Goal: Task Accomplishment & Management: Manage account settings

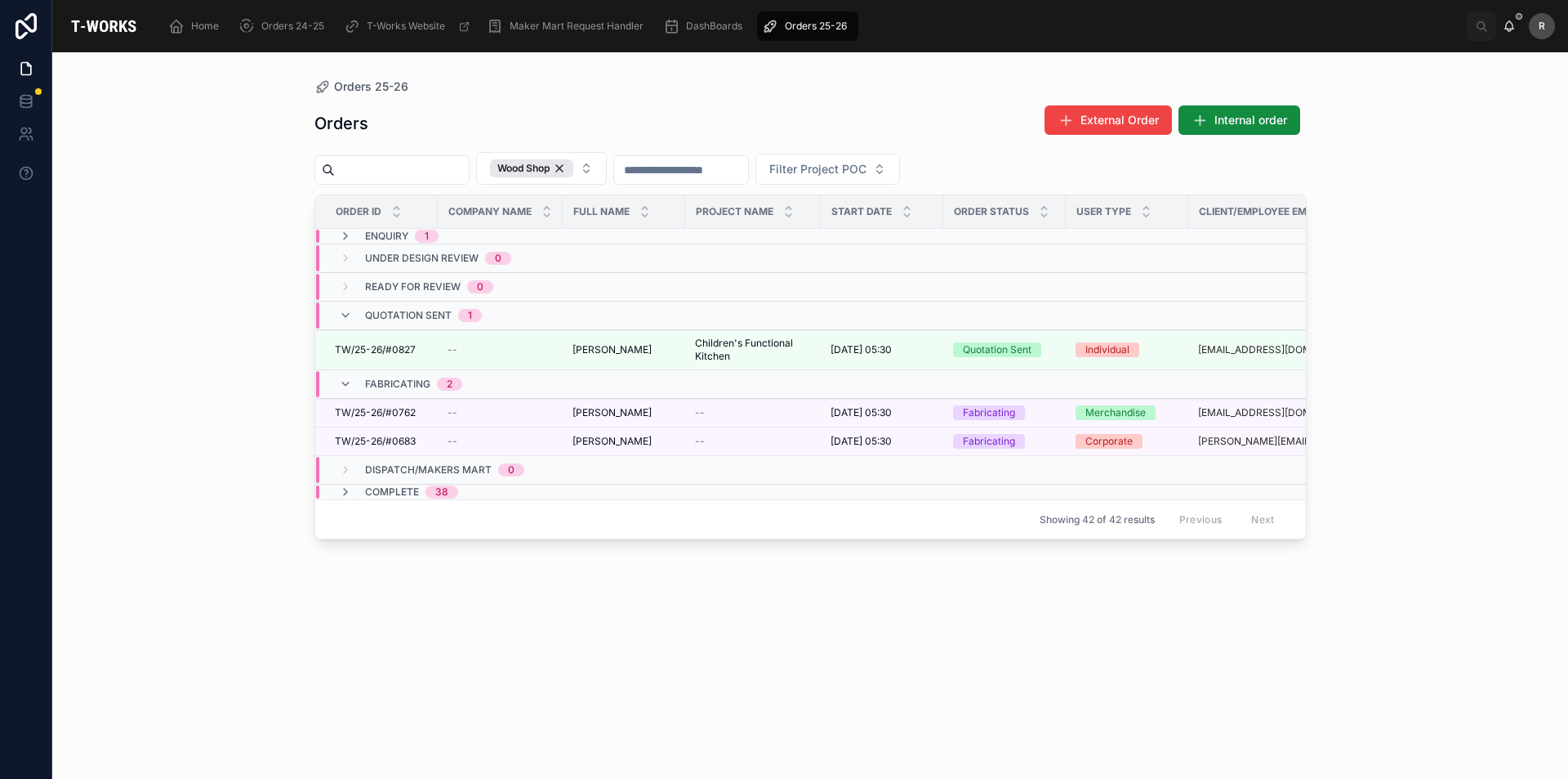
click at [362, 232] on div "Enquiry 1" at bounding box center [388, 237] width 99 height 13
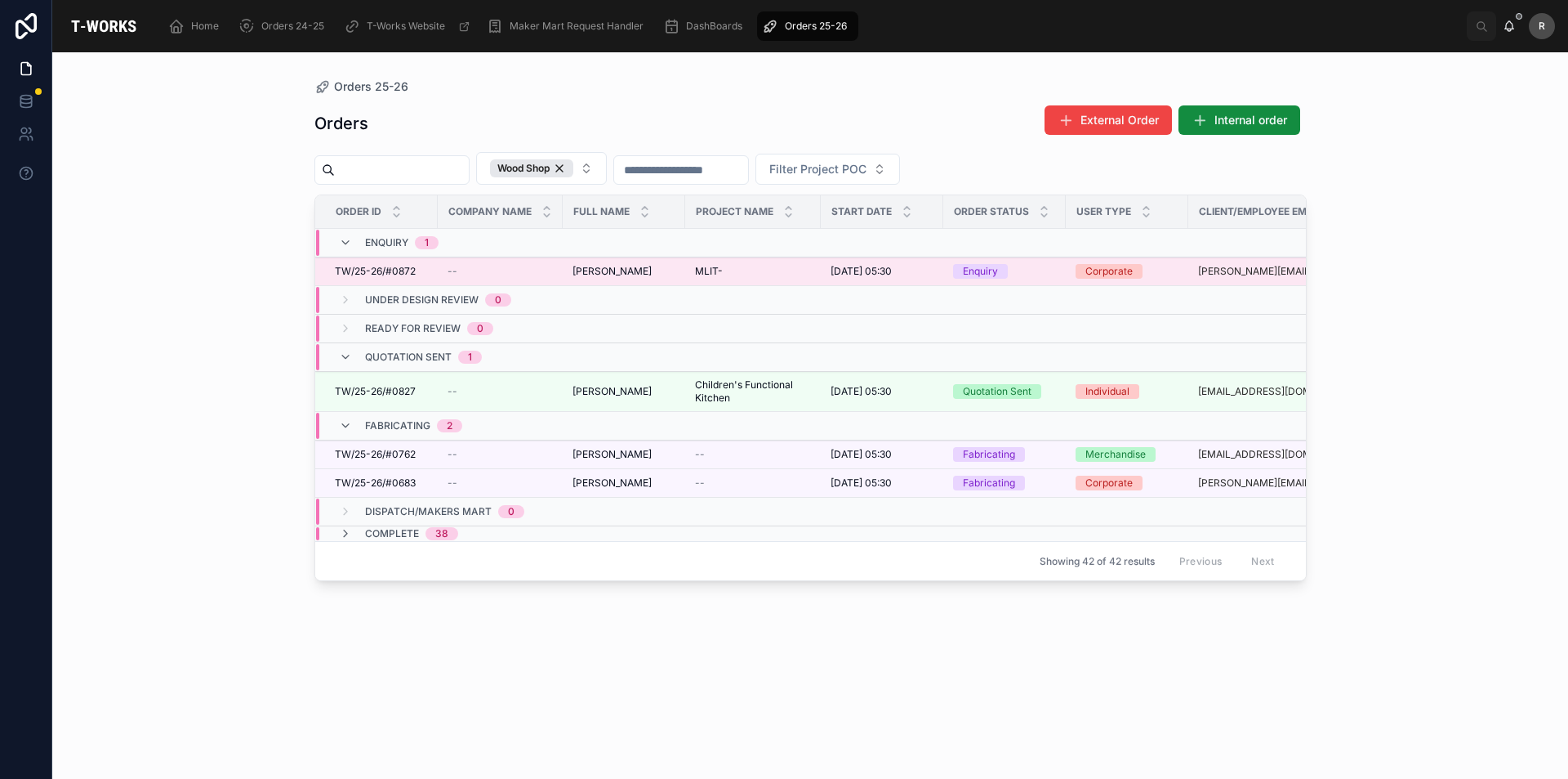
click at [397, 271] on span "TW/25-26/#0872" at bounding box center [375, 272] width 81 height 13
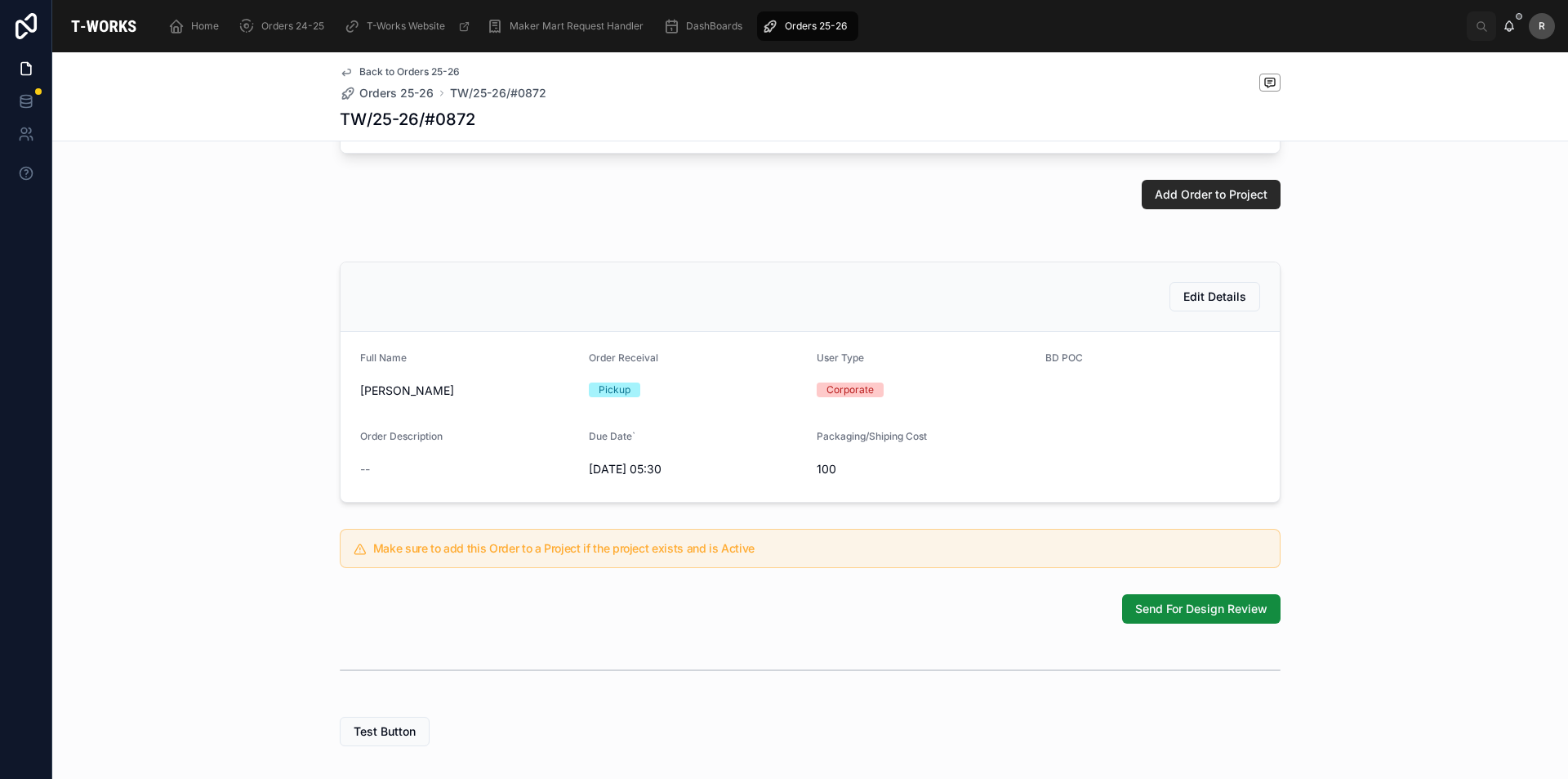
scroll to position [320, 0]
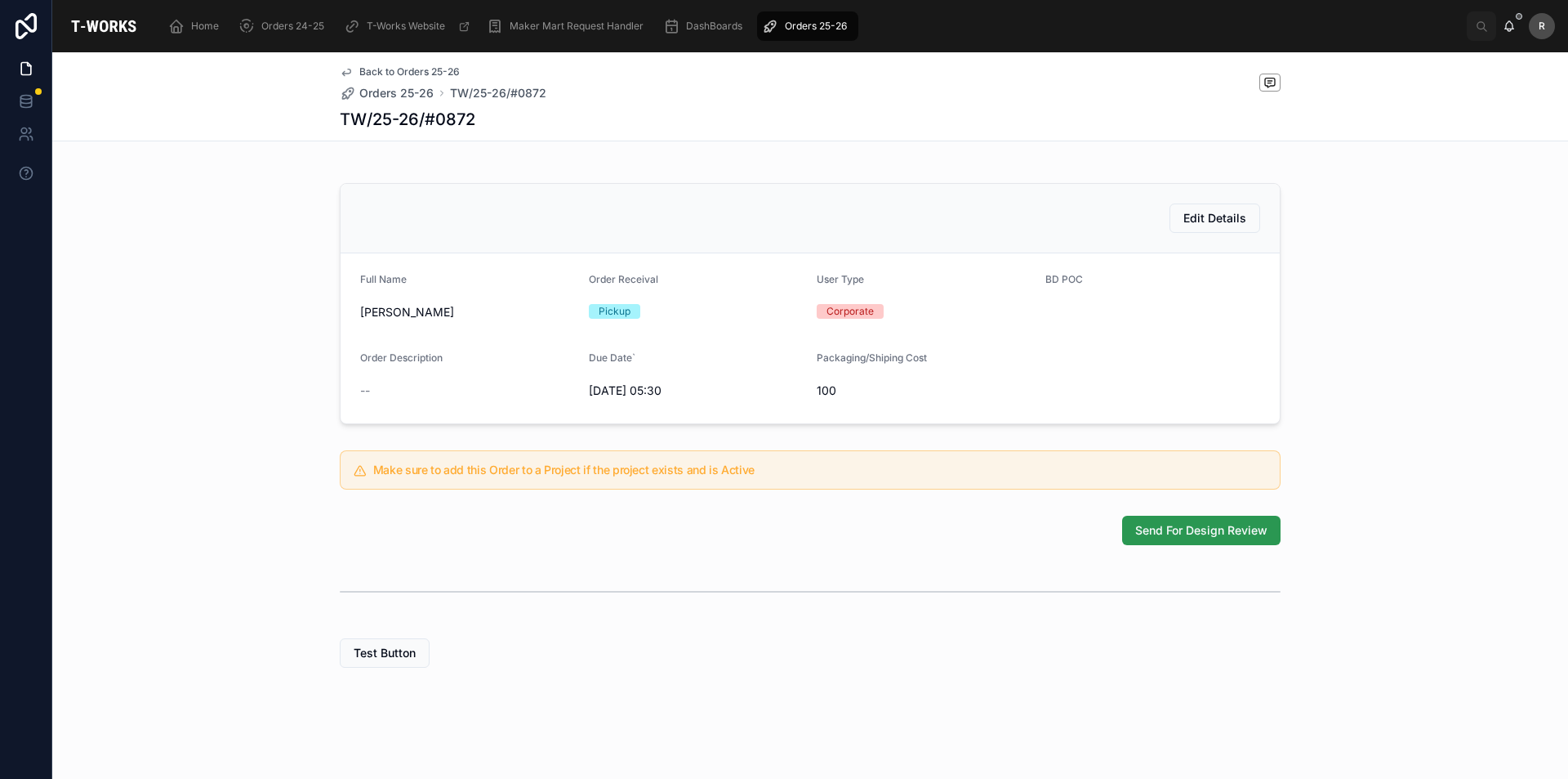
click at [1123, 527] on button "Send For Design Review" at bounding box center [1201, 530] width 159 height 29
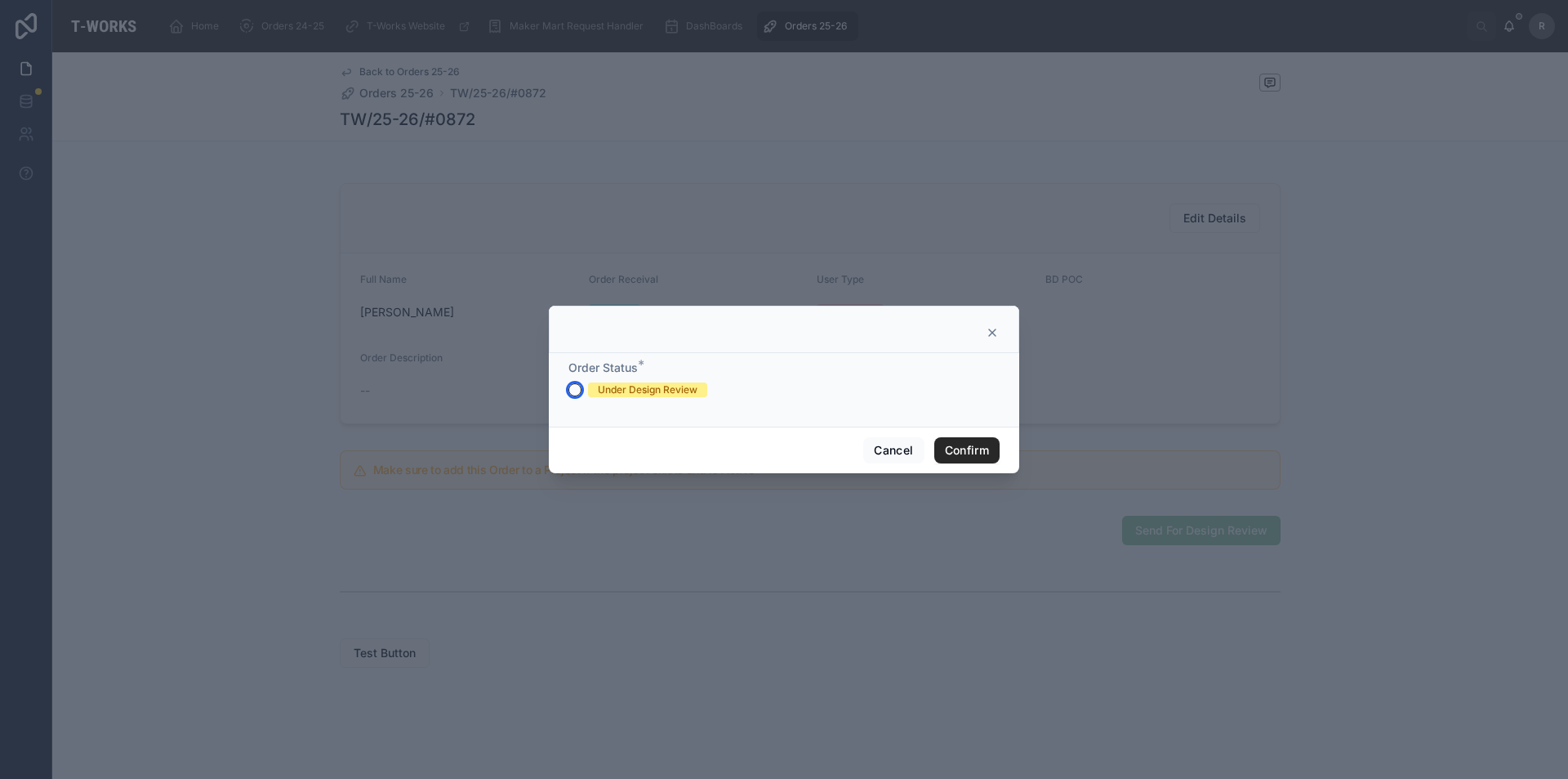
click at [571, 385] on button "Under Design Review" at bounding box center [575, 390] width 13 height 13
click at [974, 458] on button "Confirm" at bounding box center [967, 450] width 65 height 26
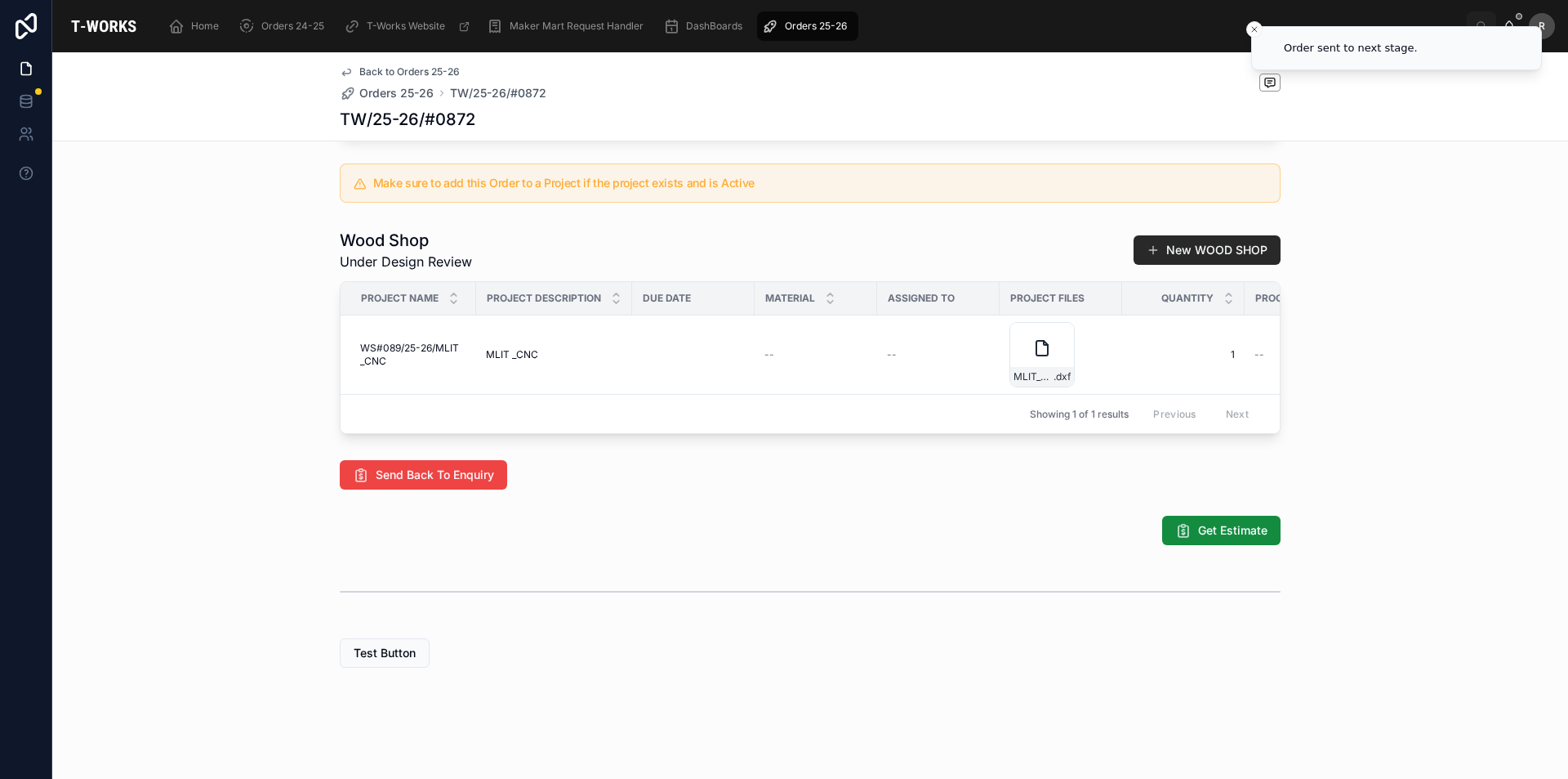
scroll to position [756, 0]
click at [1061, 332] on icon at bounding box center [1061, 335] width 0 height 7
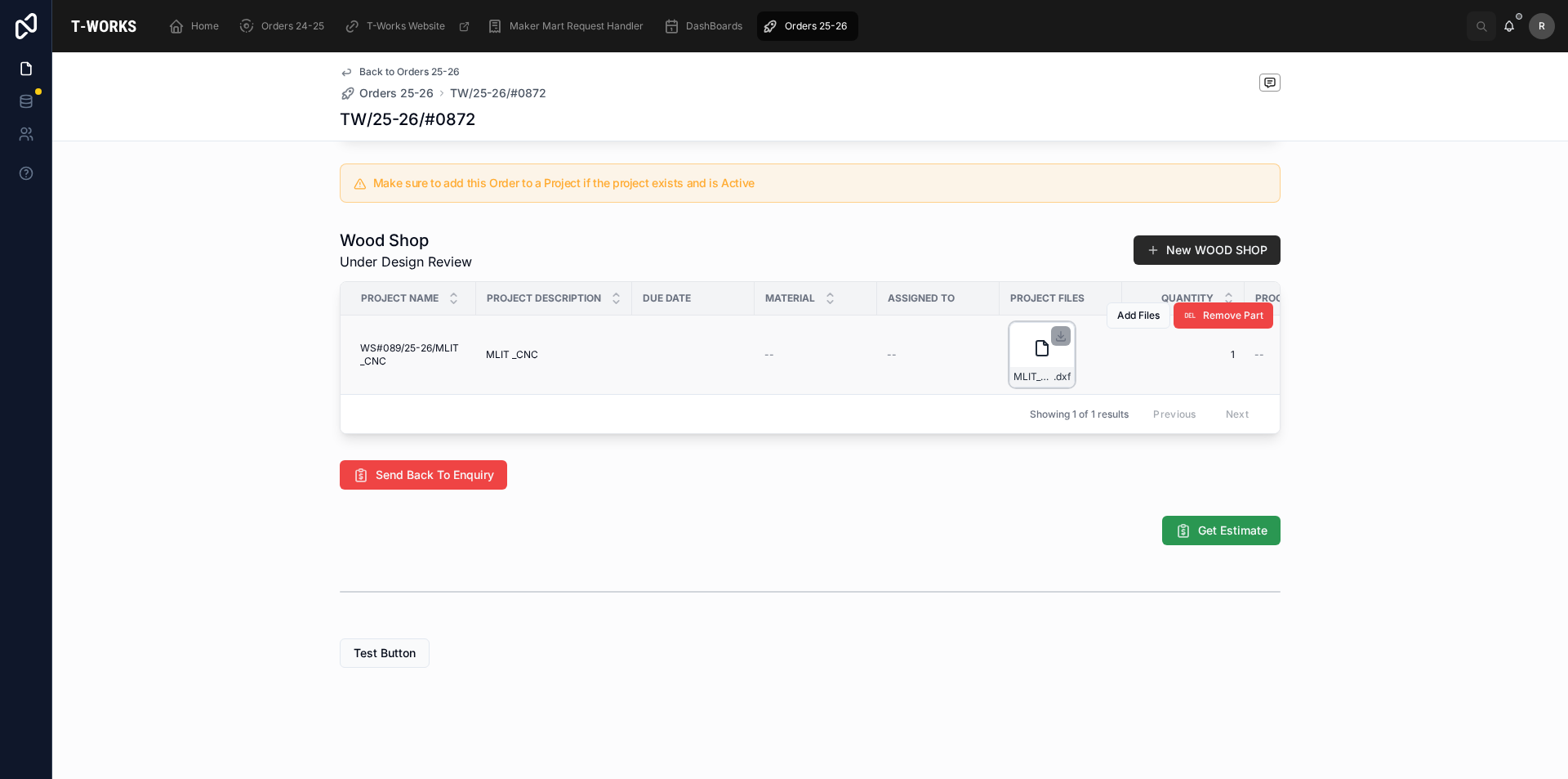
click at [1231, 538] on button "Get Estimate" at bounding box center [1221, 530] width 119 height 29
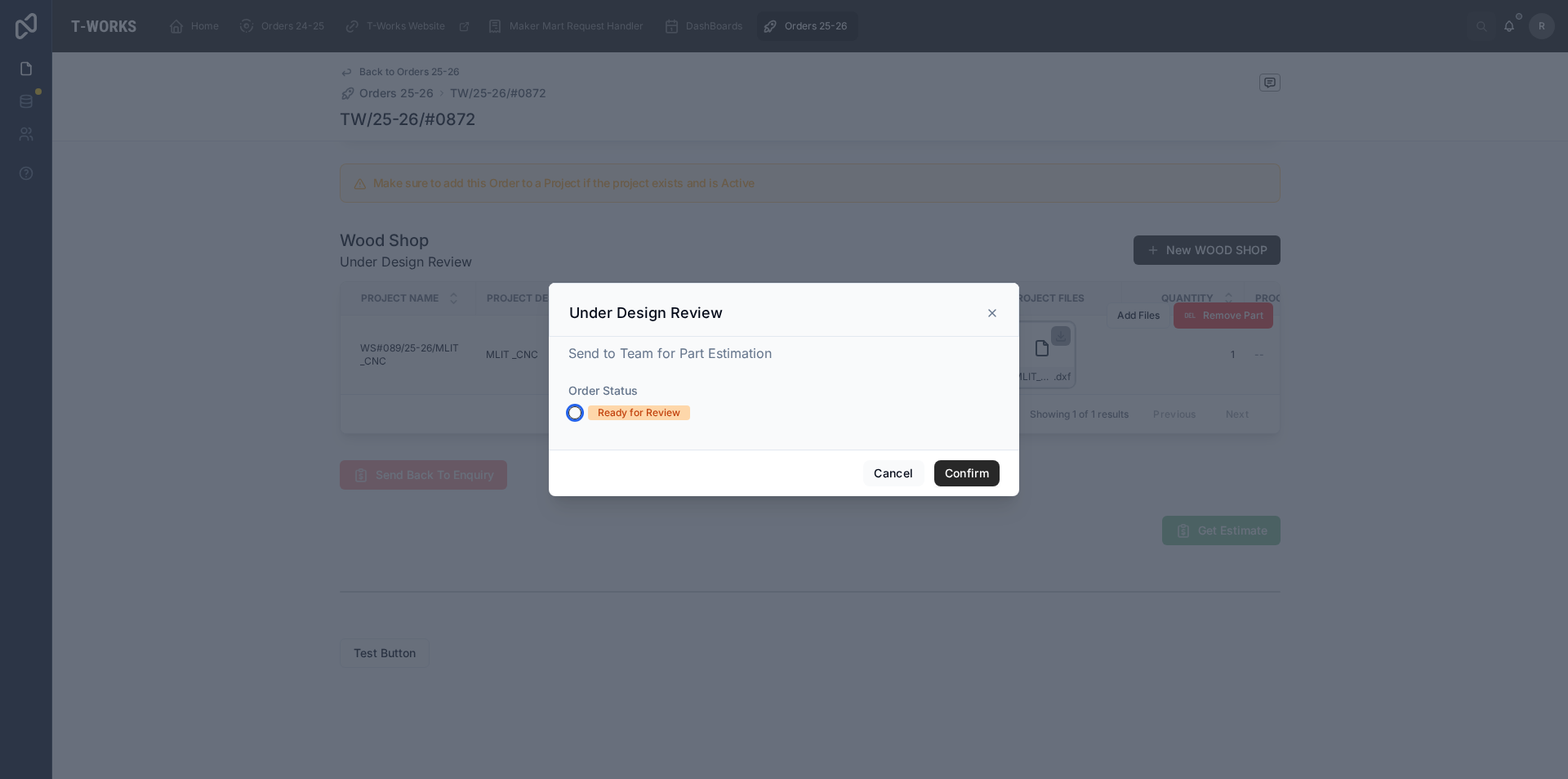
click at [571, 410] on button "Ready for Review" at bounding box center [575, 413] width 13 height 13
click at [978, 473] on button "Confirm" at bounding box center [967, 472] width 65 height 26
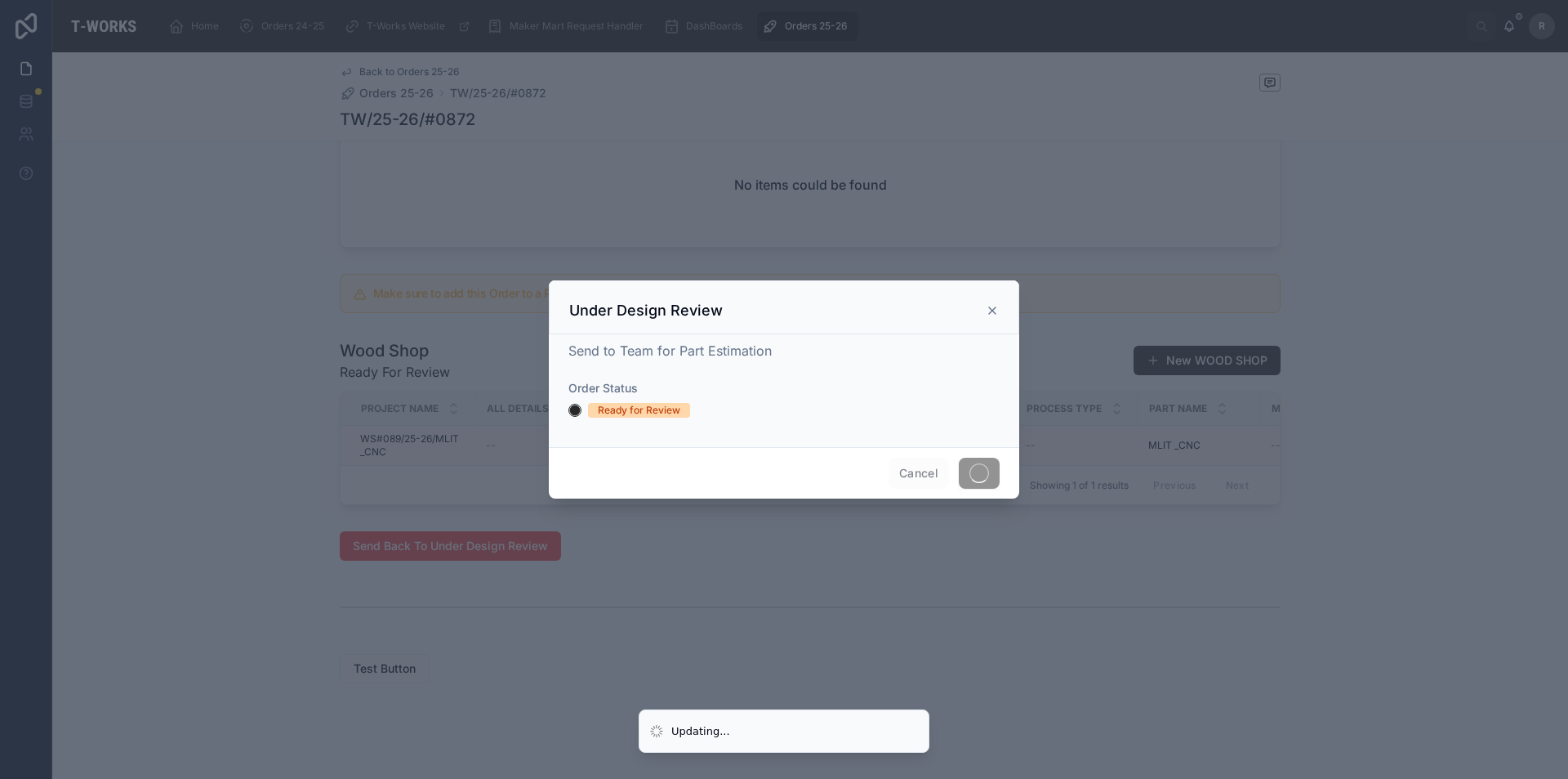
scroll to position [662, 0]
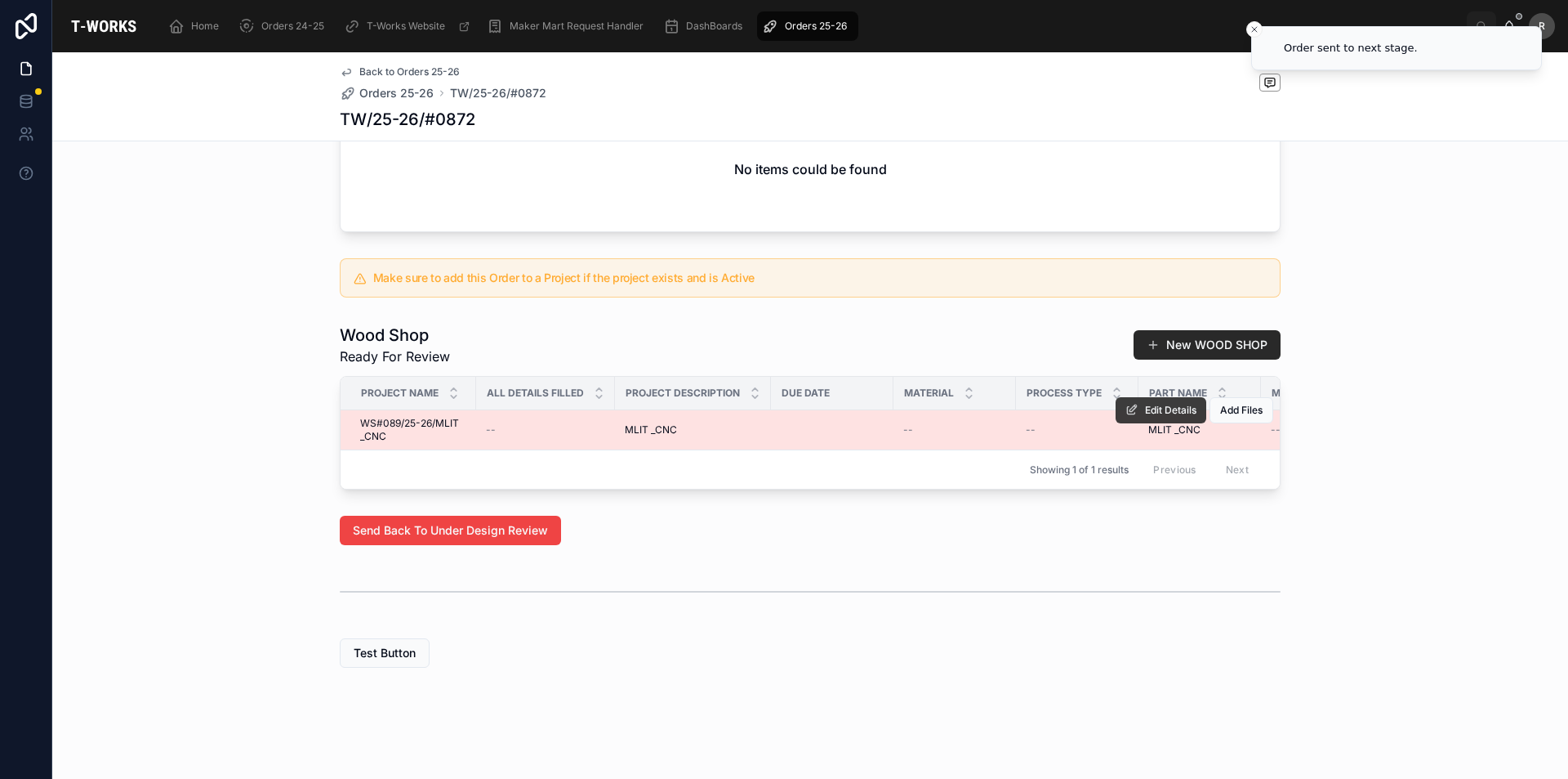
click at [1128, 404] on icon at bounding box center [1132, 410] width 13 height 13
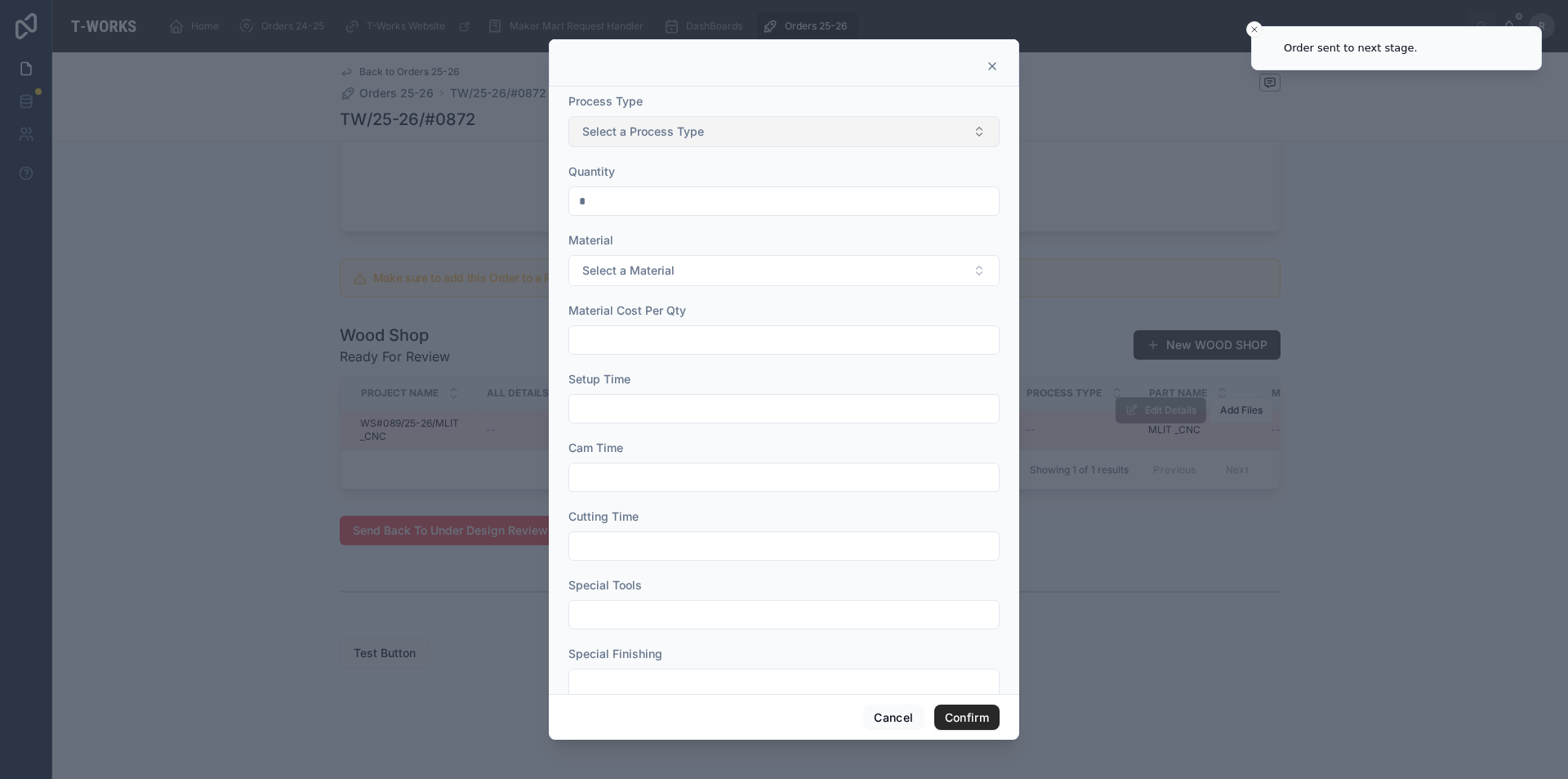
click at [701, 137] on span "Select a Process Type" at bounding box center [643, 132] width 122 height 17
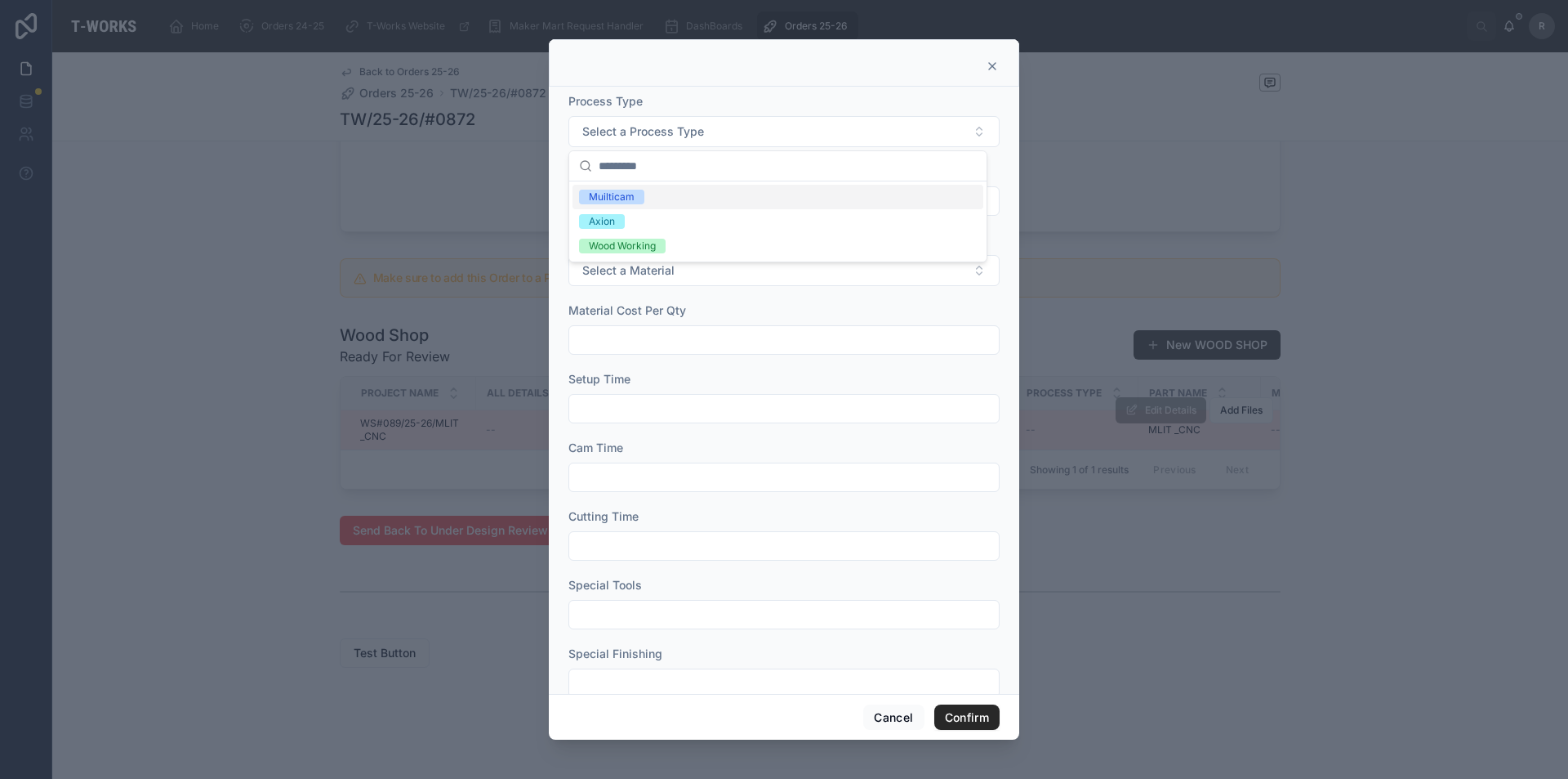
click at [698, 194] on div "Muilticam" at bounding box center [778, 196] width 411 height 24
click at [660, 341] on input "text" at bounding box center [784, 339] width 429 height 23
type input "*"
click at [627, 402] on input "text" at bounding box center [784, 408] width 429 height 23
type input "****"
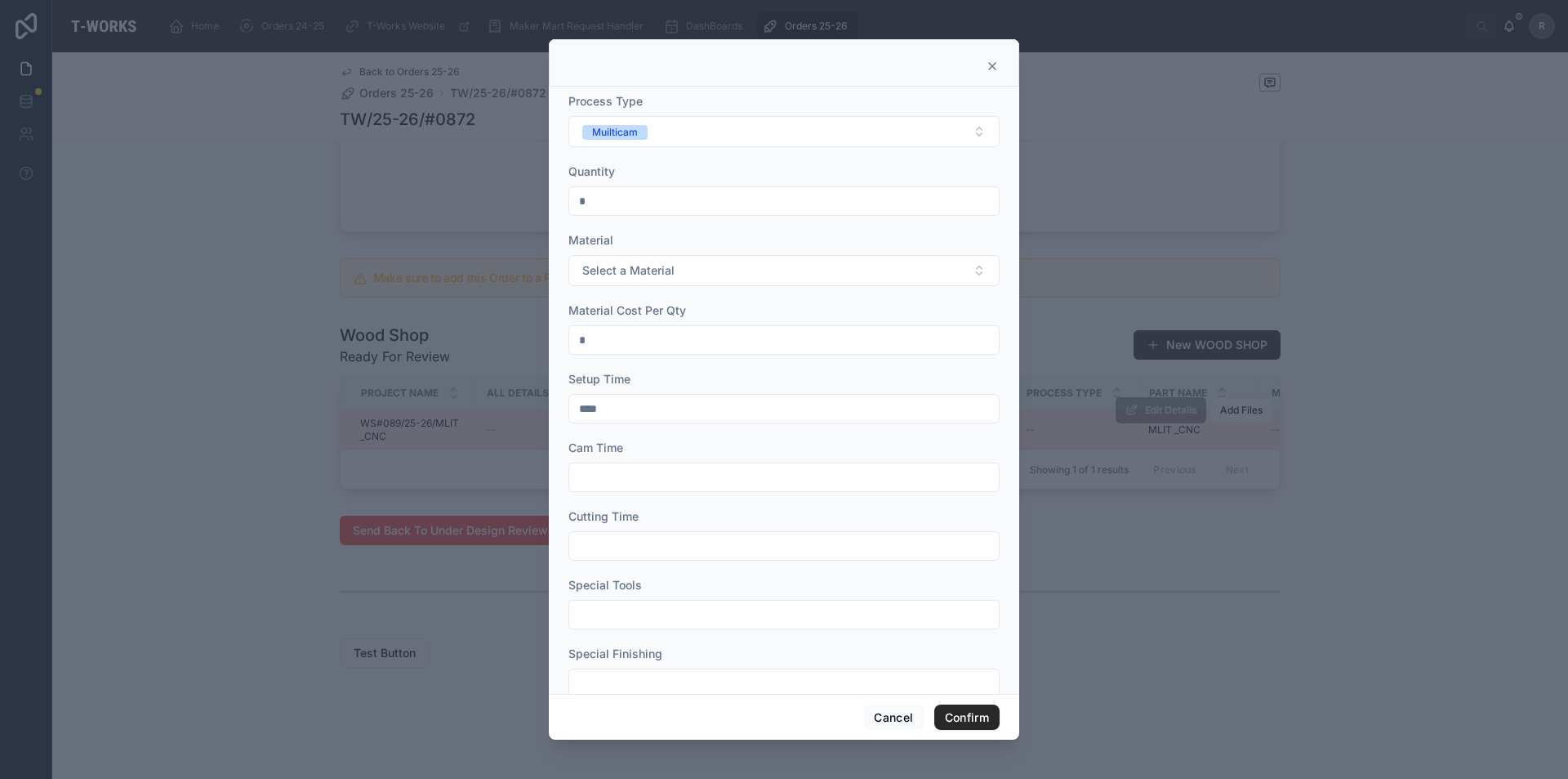
click at [613, 479] on input "text" at bounding box center [784, 476] width 429 height 23
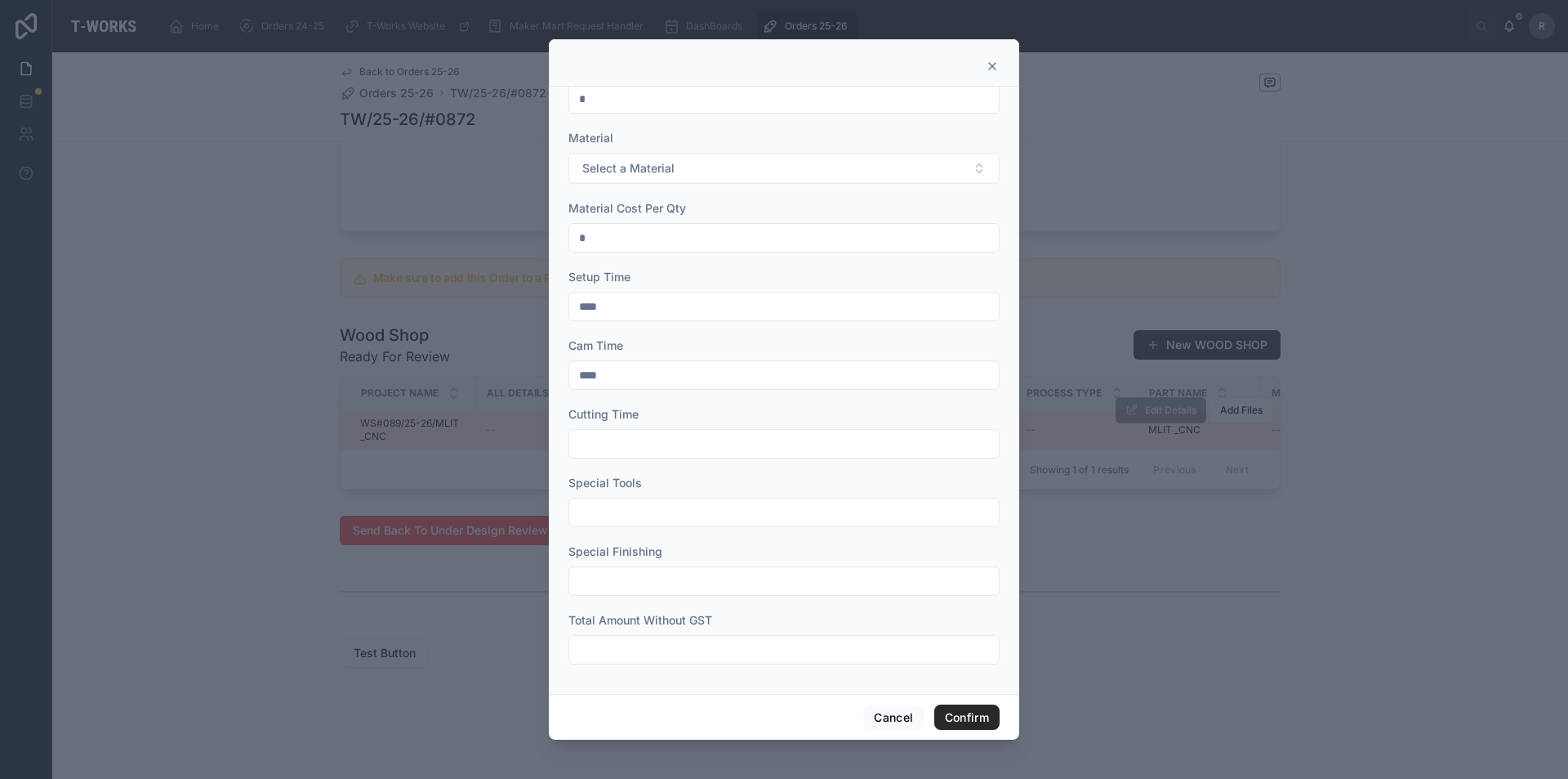
type input "****"
click at [625, 447] on input "text" at bounding box center [784, 443] width 429 height 23
type input "****"
click at [616, 507] on input "text" at bounding box center [784, 512] width 429 height 23
type input "*"
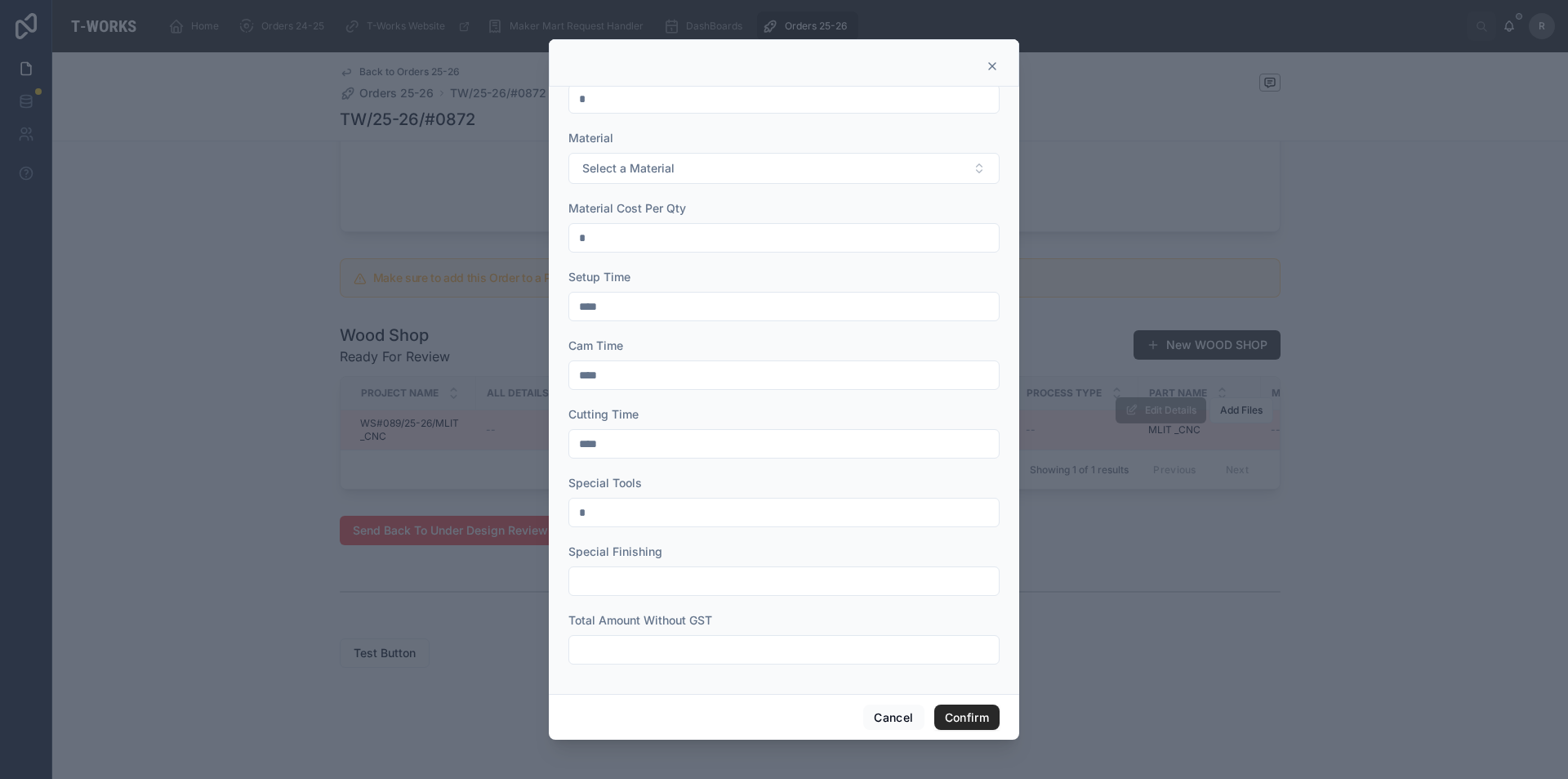
click at [605, 580] on input "text" at bounding box center [784, 580] width 429 height 23
type input "****"
click at [627, 648] on input "text" at bounding box center [784, 649] width 429 height 23
type input "****"
click at [961, 715] on button "Confirm" at bounding box center [967, 717] width 65 height 26
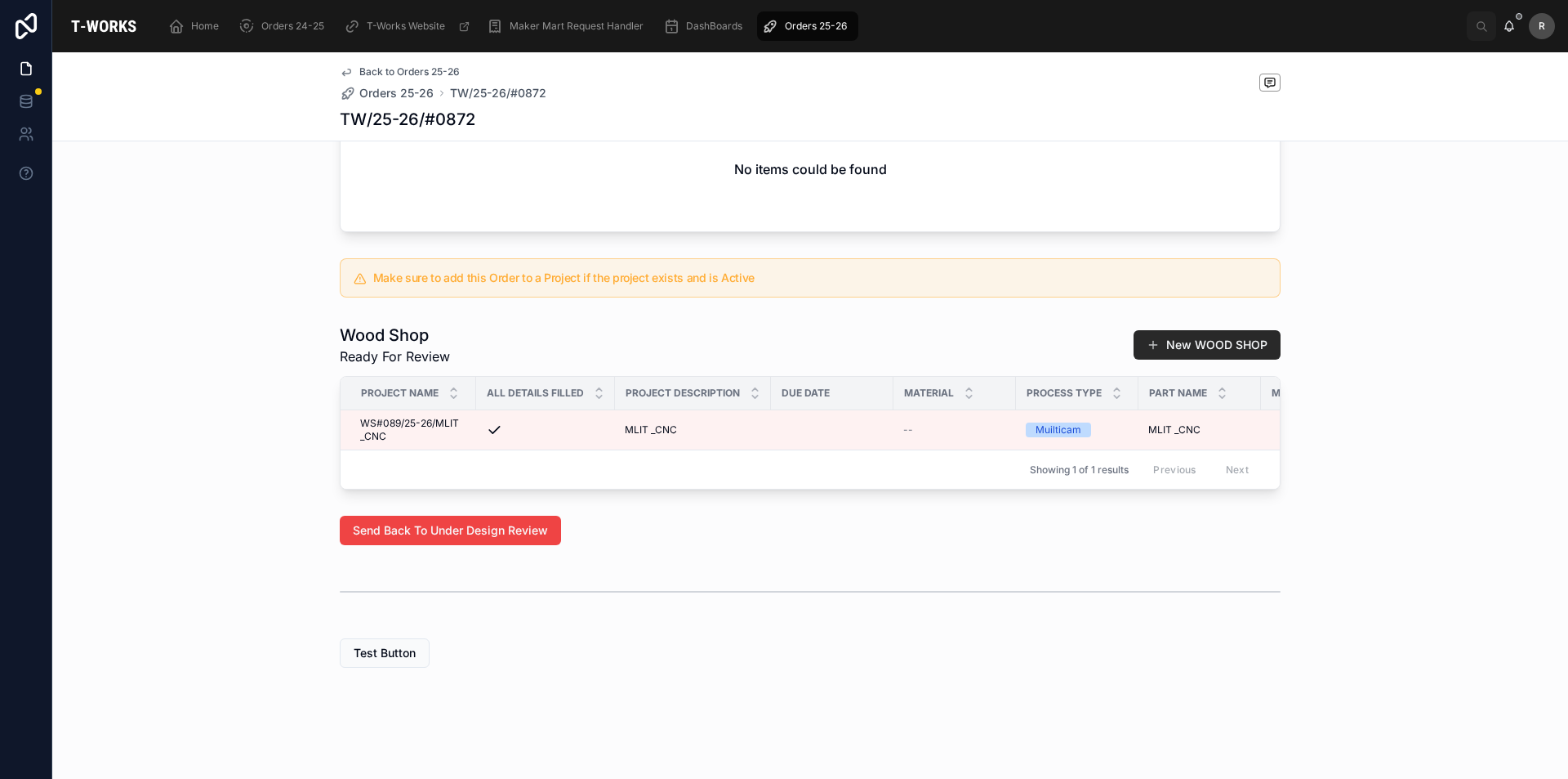
drag, startPoint x: 550, startPoint y: 639, endPoint x: 552, endPoint y: 629, distance: 10.2
